Goal: Information Seeking & Learning: Compare options

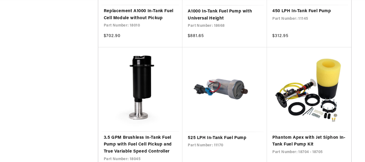
scroll to position [1040, 0]
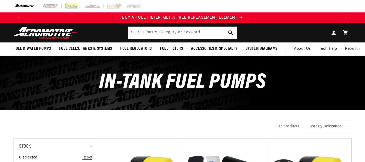
click at [337, 66] on html "Skip to content Your cart Your cart is empty Loading... You may also like Subto…" at bounding box center [182, 81] width 365 height 162
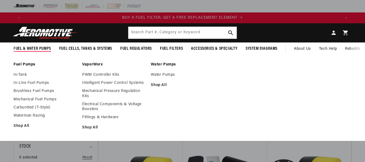
click at [31, 82] on link "In-Line Fuel Pumps" at bounding box center [44, 82] width 63 height 5
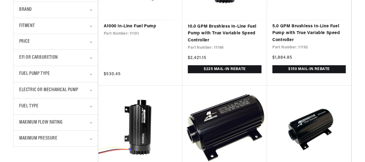
scroll to position [0, 948]
click at [69, 71] on div "Fuel Pump Type" at bounding box center [53, 74] width 68 height 8
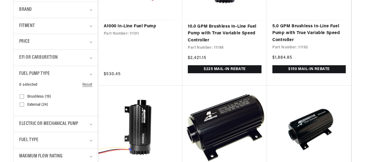
click at [66, 76] on div "Fuel Pump Type" at bounding box center [53, 74] width 68 height 8
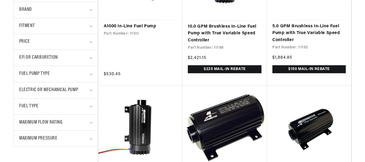
click at [59, 107] on div "Fuel Type" at bounding box center [53, 106] width 68 height 8
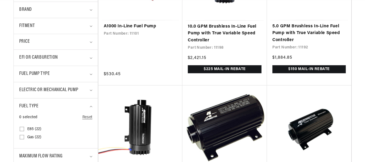
scroll to position [0, 0]
click at [86, 107] on div "Fuel Type" at bounding box center [53, 106] width 68 height 8
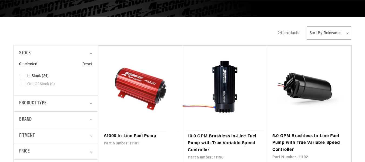
scroll to position [0, 632]
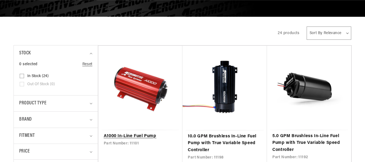
click at [138, 133] on link "A1000 In-Line Fuel Pump" at bounding box center [140, 136] width 73 height 7
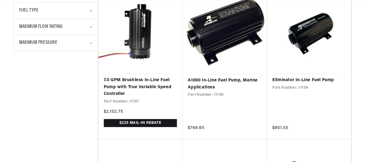
scroll to position [0, 316]
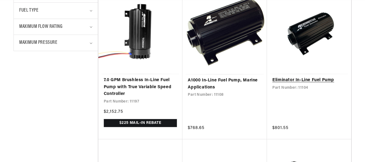
click at [327, 77] on link "Eliminator In-Line Fuel Pump" at bounding box center [308, 80] width 73 height 7
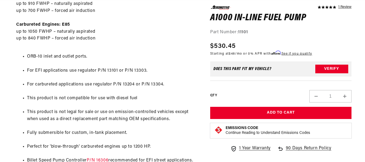
scroll to position [371, 0]
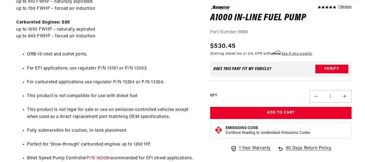
drag, startPoint x: 95, startPoint y: 67, endPoint x: 145, endPoint y: 76, distance: 50.7
click at [145, 76] on ul "ORB-10 inlet and outlet ports. For EFI applications use regulator P/N 13101 or …" at bounding box center [106, 106] width 180 height 124
copy li "r P/N 13101 or P/N 13303."
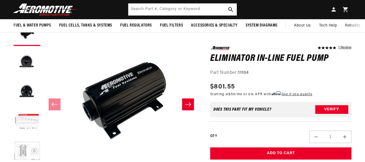
scroll to position [52, 0]
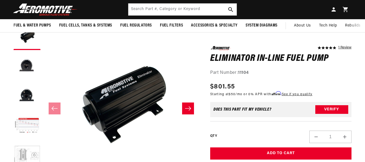
click at [341, 32] on html "Skip to content Your cart Your cart is empty Loading... You may also like Subto…" at bounding box center [182, 29] width 365 height 162
click at [25, 95] on button "Load image 3 in gallery view" at bounding box center [26, 95] width 27 height 27
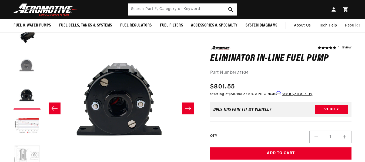
click at [25, 73] on button "Load image 2 in gallery view" at bounding box center [26, 66] width 27 height 27
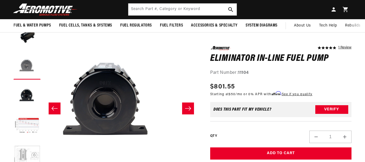
scroll to position [0, 156]
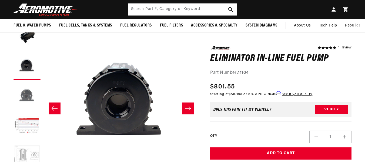
click at [22, 98] on button "Load image 3 in gallery view" at bounding box center [26, 95] width 27 height 27
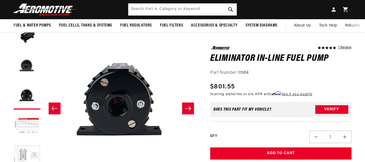
scroll to position [0, 632]
click at [38, 121] on button "Load image 4 in gallery view" at bounding box center [26, 125] width 27 height 27
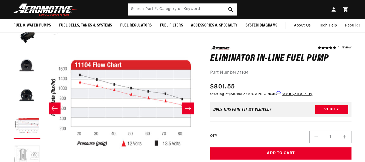
scroll to position [0, 0]
drag, startPoint x: 79, startPoint y: 103, endPoint x: 107, endPoint y: 113, distance: 29.3
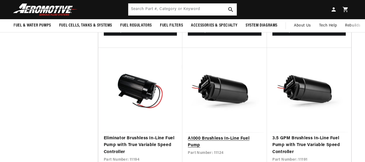
click at [222, 135] on link "A1000 Brushless In-Line Fuel Pump" at bounding box center [225, 142] width 74 height 14
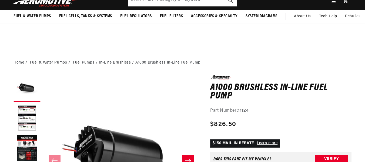
scroll to position [60, 0]
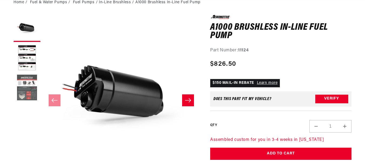
click at [21, 90] on button "Load image 3 in gallery view" at bounding box center [26, 87] width 27 height 27
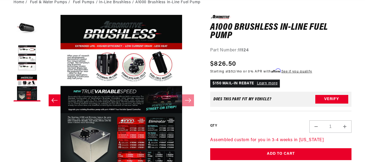
scroll to position [0, 632]
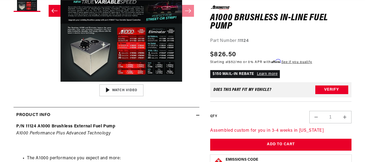
scroll to position [150, 0]
